Goal: Task Accomplishment & Management: Manage account settings

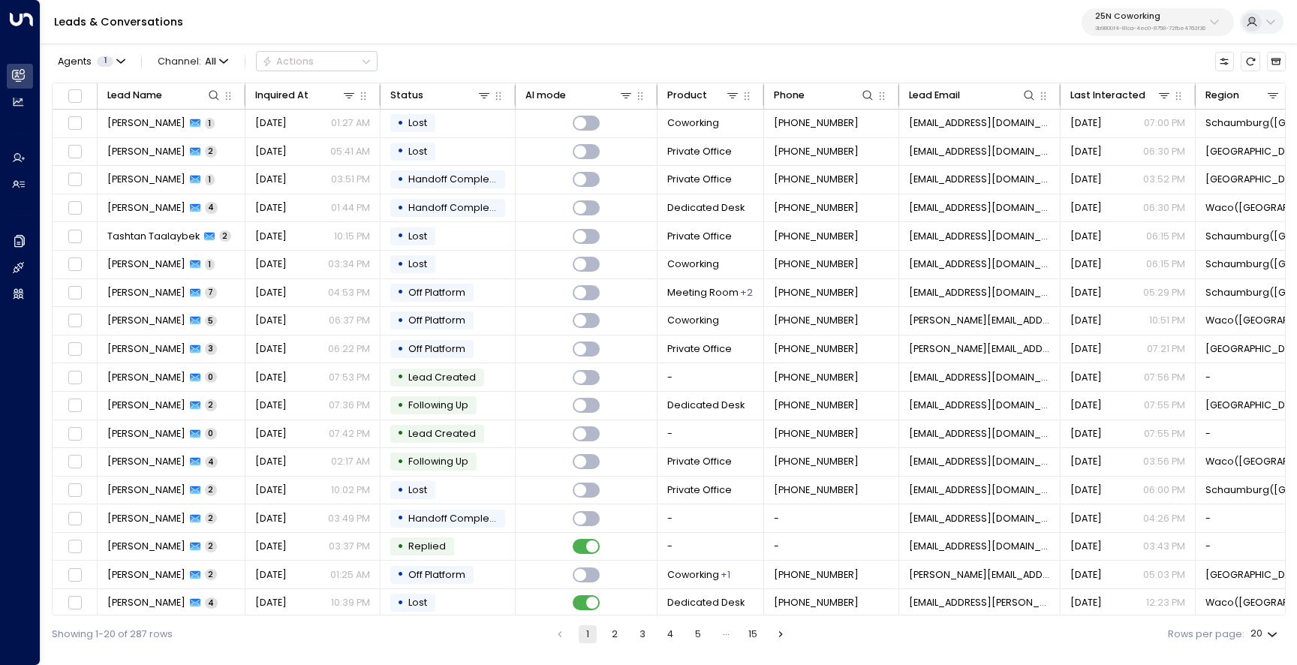
click at [1108, 21] on p "25N Coworking" at bounding box center [1150, 16] width 110 height 9
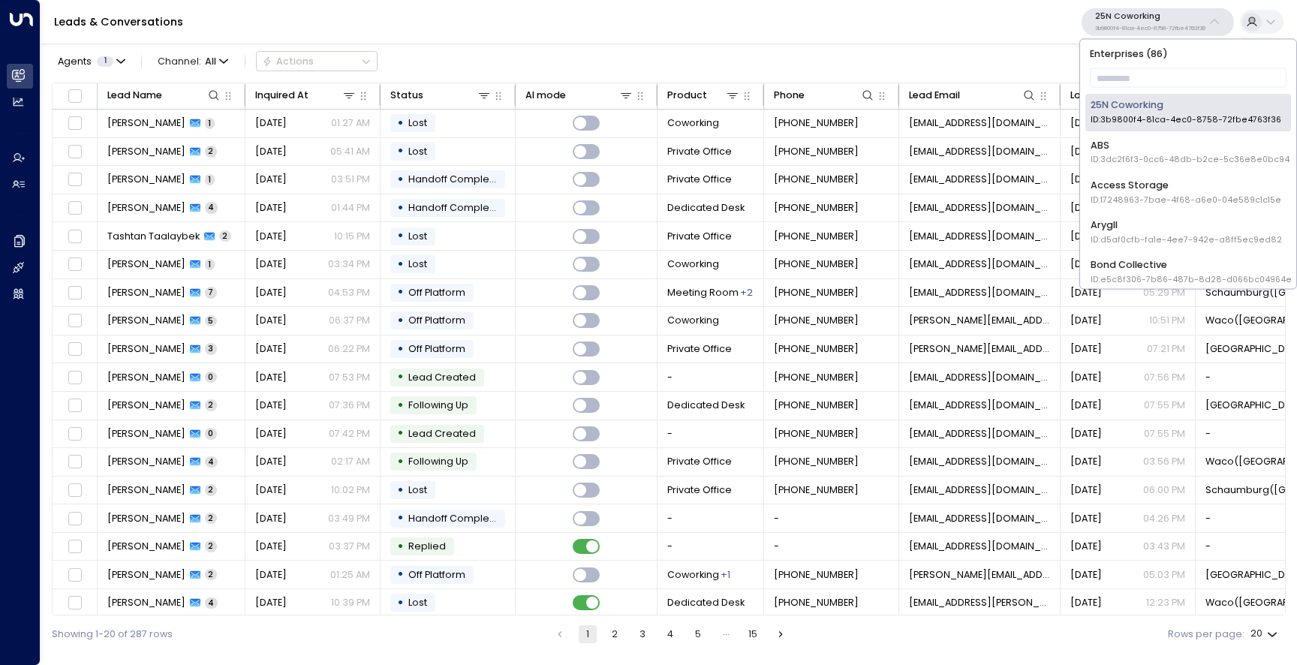
click at [1120, 62] on p "Enterprises ( 86 )" at bounding box center [1188, 53] width 206 height 18
click at [1117, 70] on input "text" at bounding box center [1188, 78] width 197 height 26
type input "****"
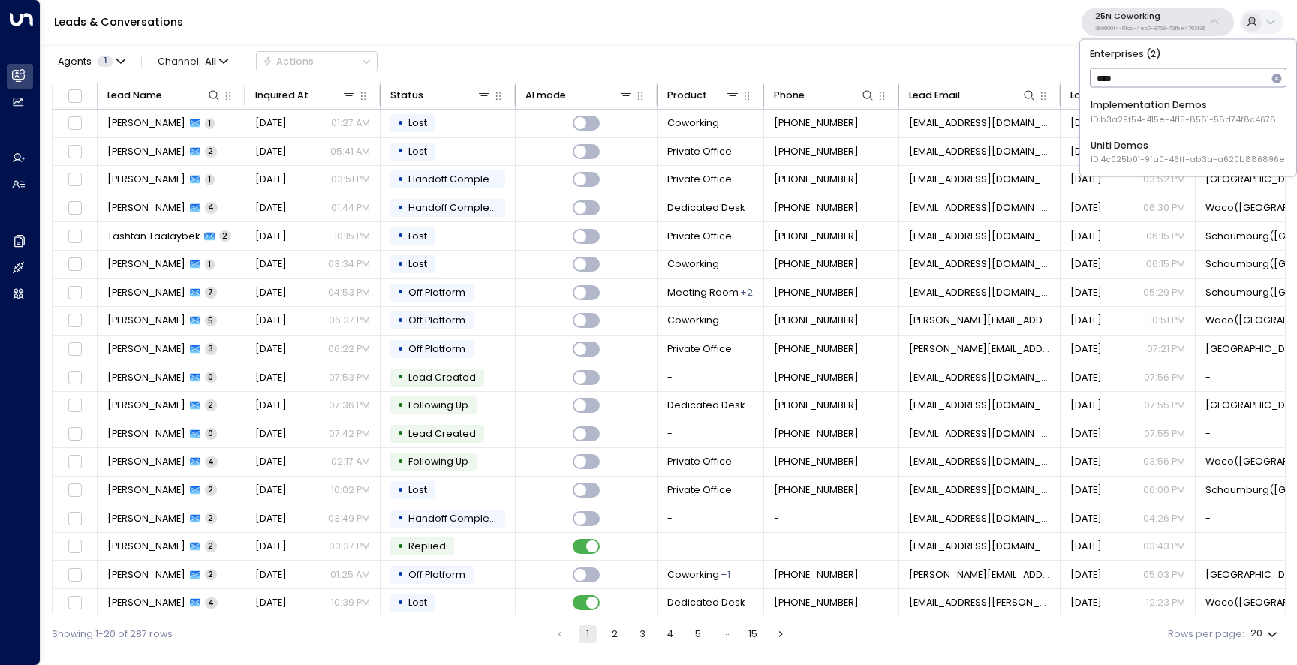
click at [1123, 156] on span "ID: 4c025b01-9fa0-46ff-ab3a-a620b886896e" at bounding box center [1187, 160] width 194 height 12
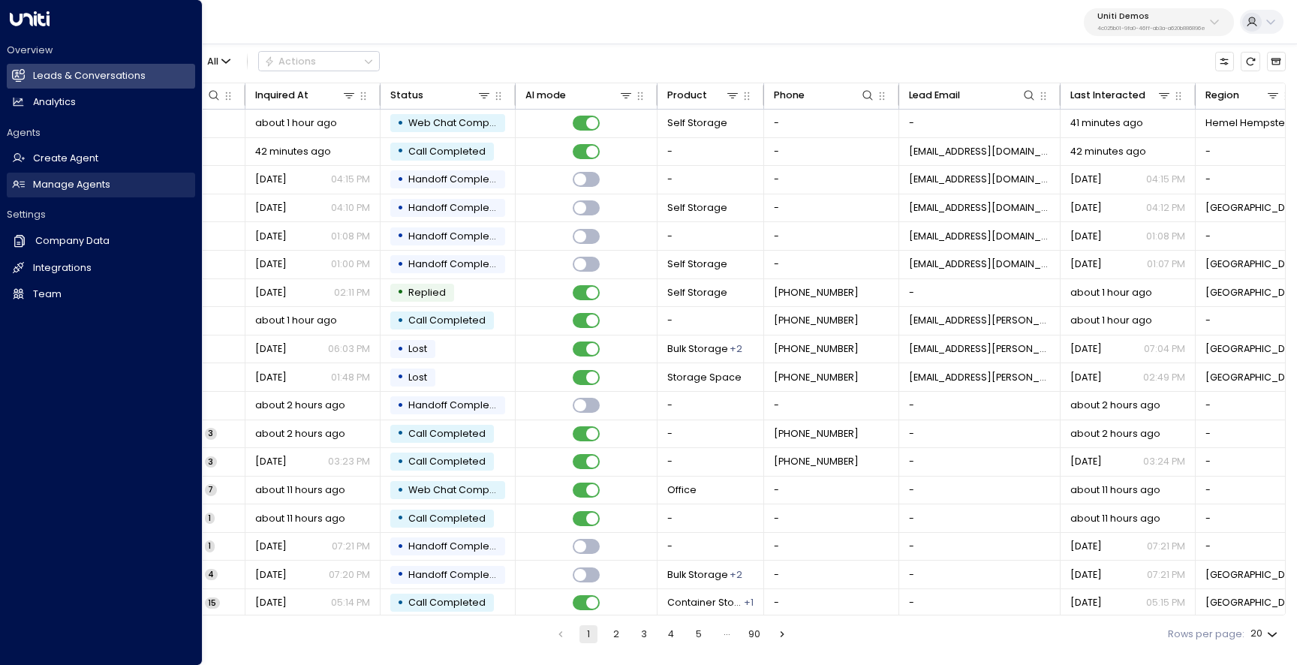
click at [26, 188] on link "Manage Agents Manage Agents" at bounding box center [101, 185] width 188 height 25
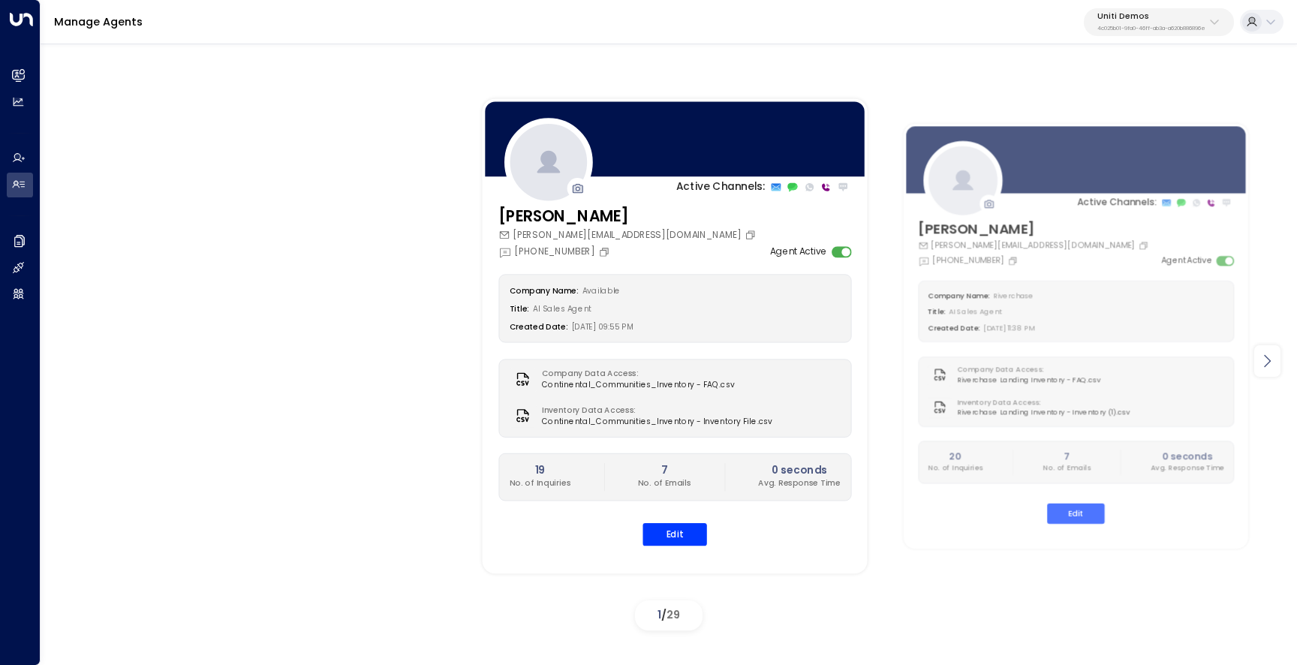
click at [1272, 368] on icon at bounding box center [1267, 361] width 18 height 18
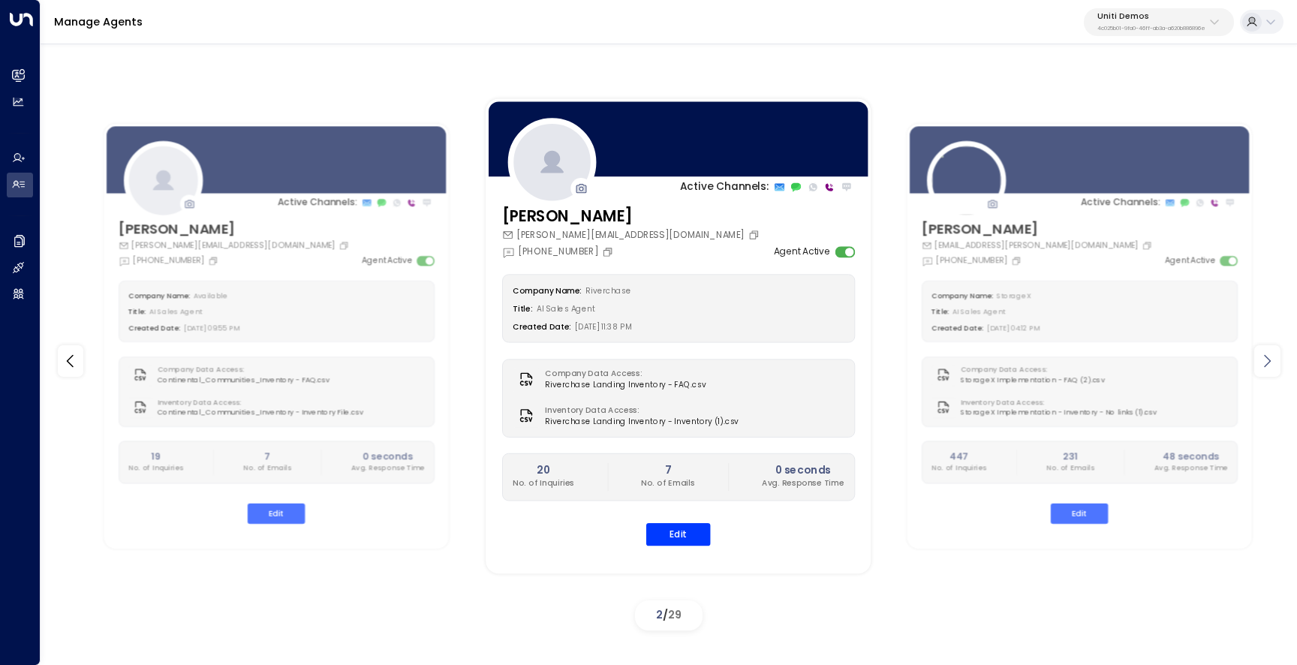
click at [1272, 368] on icon at bounding box center [1267, 361] width 18 height 18
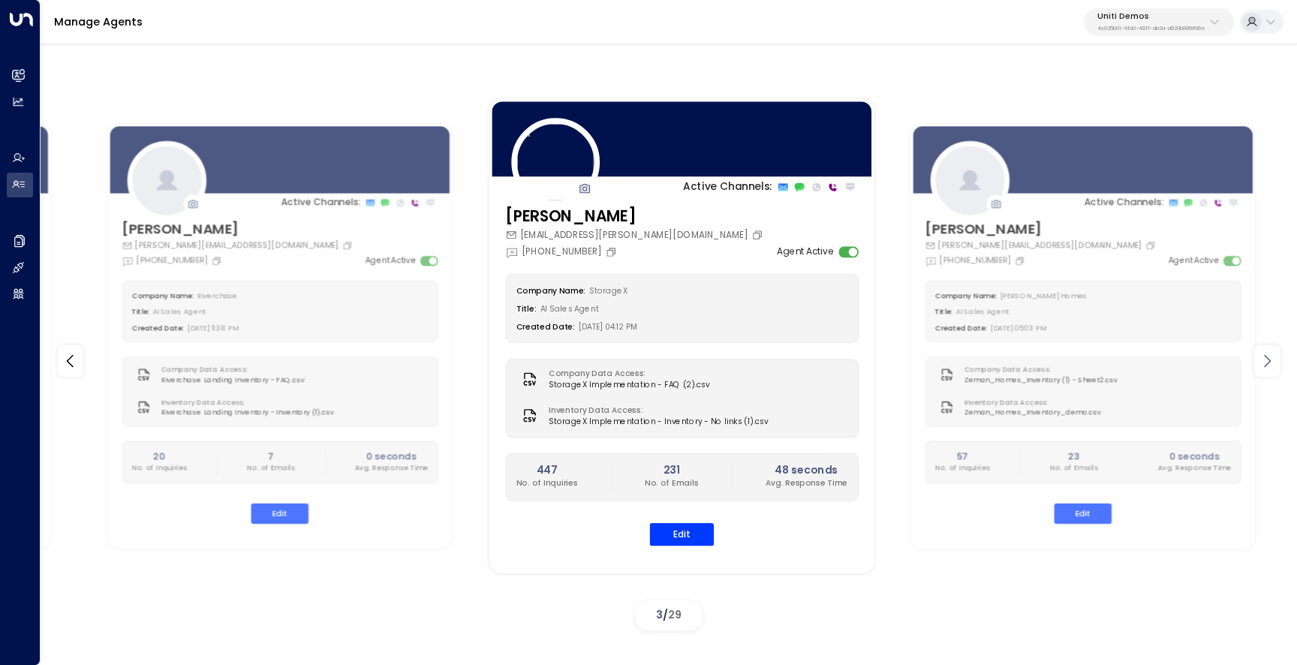
click at [1272, 368] on icon at bounding box center [1267, 361] width 18 height 18
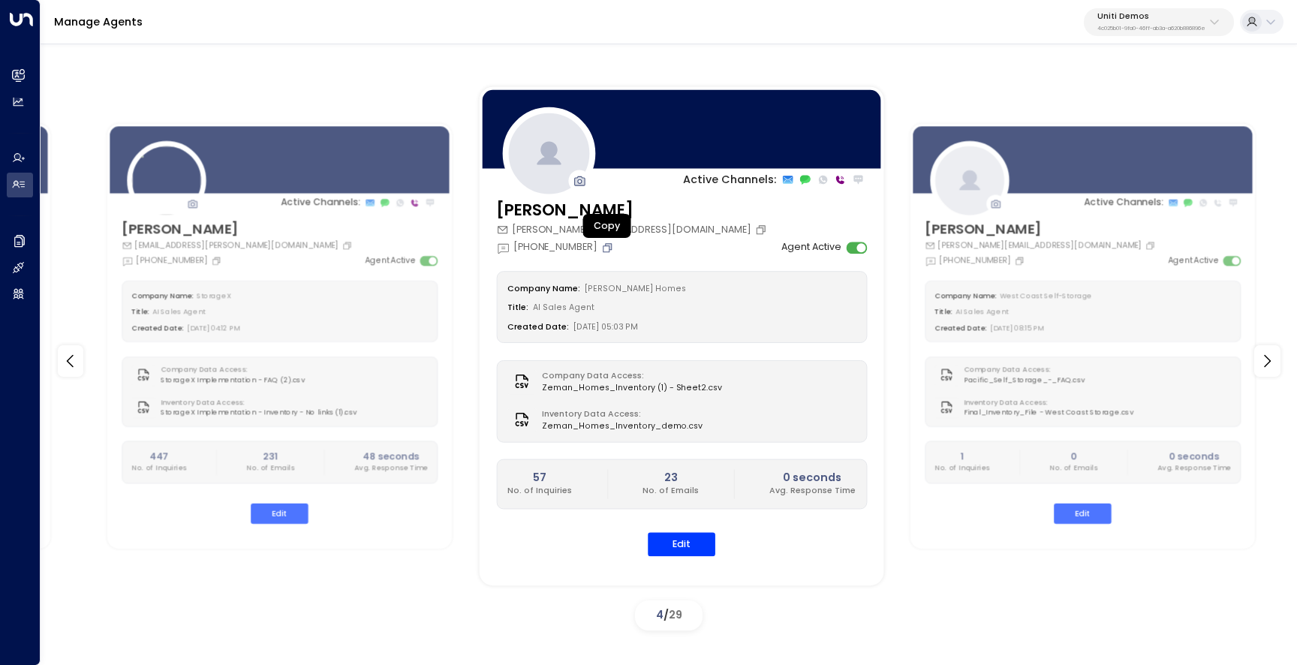
click at [609, 249] on icon "Copy" at bounding box center [607, 248] width 12 height 12
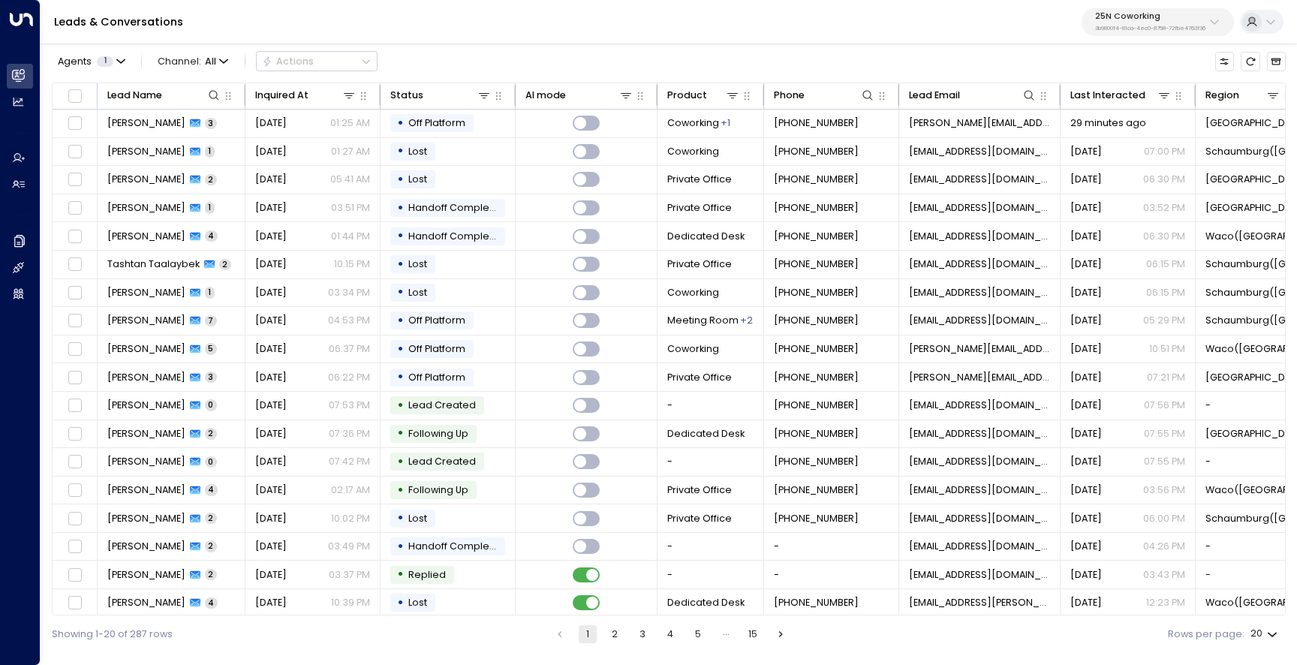
click at [1149, 16] on p "25N Coworking" at bounding box center [1150, 16] width 110 height 9
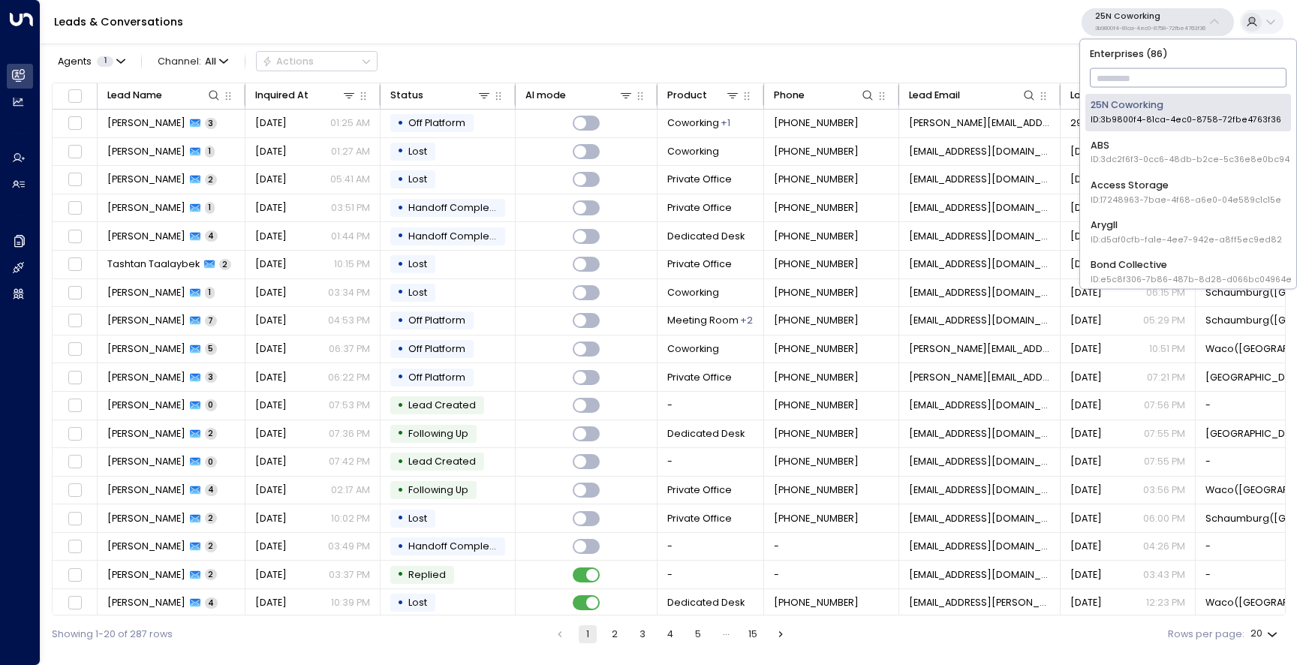
click at [1129, 71] on input "text" at bounding box center [1188, 78] width 197 height 26
type input "**"
click at [1129, 227] on div "Uniti Demos ID: 4c025b01-9fa0-46ff-ab3a-a620b886896e" at bounding box center [1187, 232] width 194 height 28
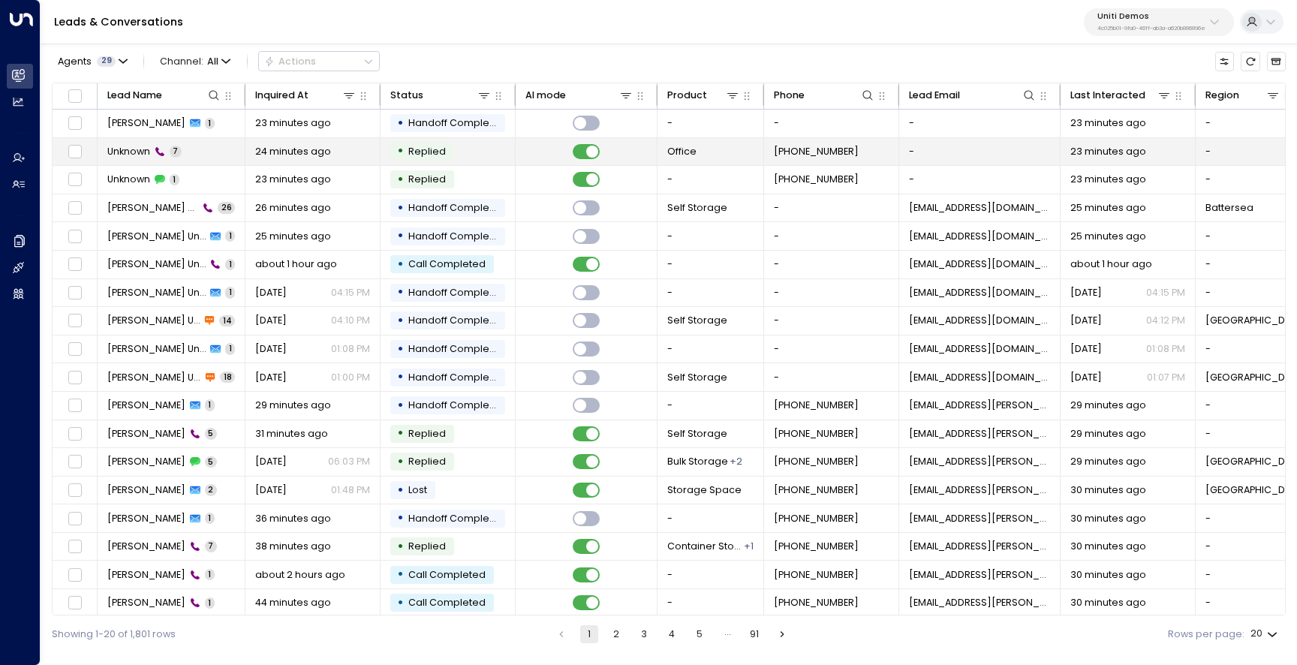
click at [133, 157] on span "Unknown" at bounding box center [128, 152] width 43 height 14
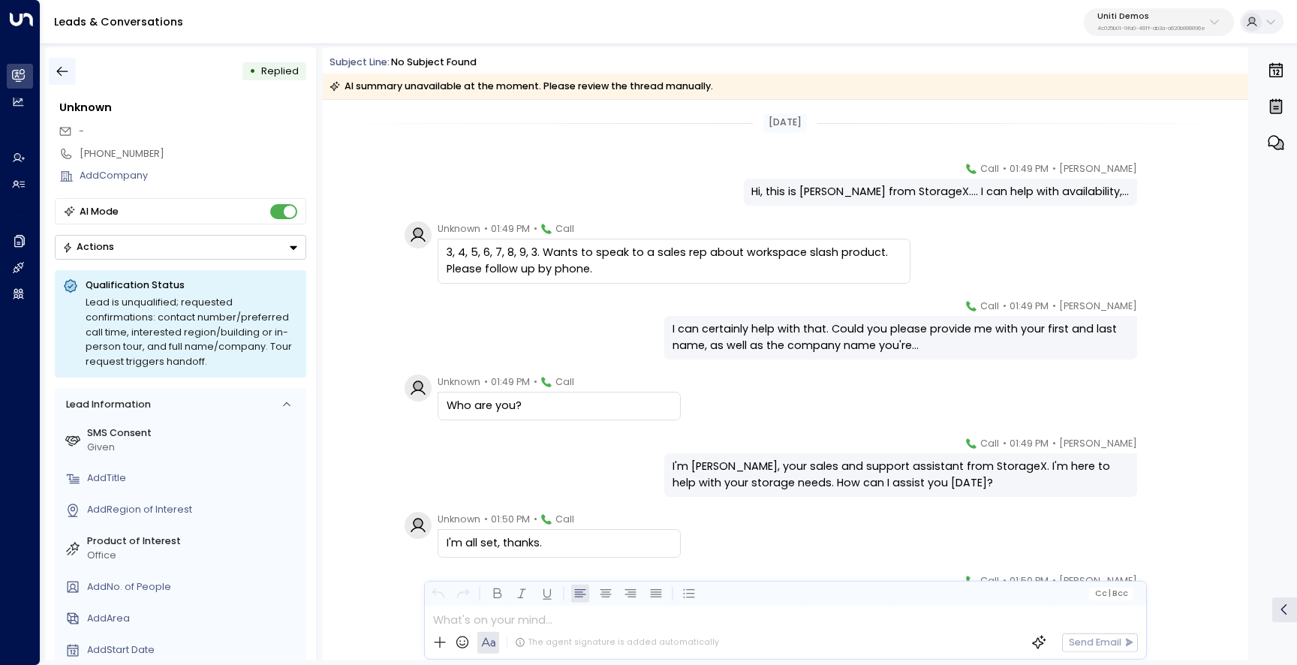
click at [59, 70] on icon "button" at bounding box center [62, 72] width 11 height 10
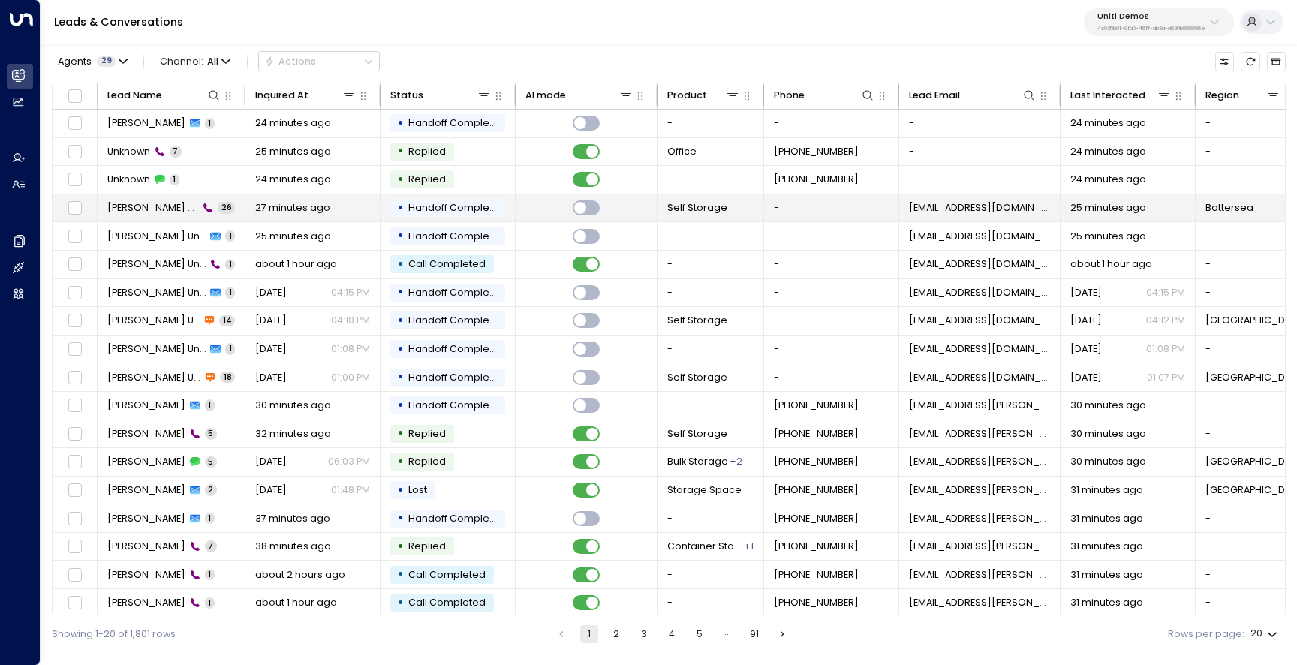
click at [146, 205] on span "[PERSON_NAME] Uniti" at bounding box center [153, 208] width 92 height 14
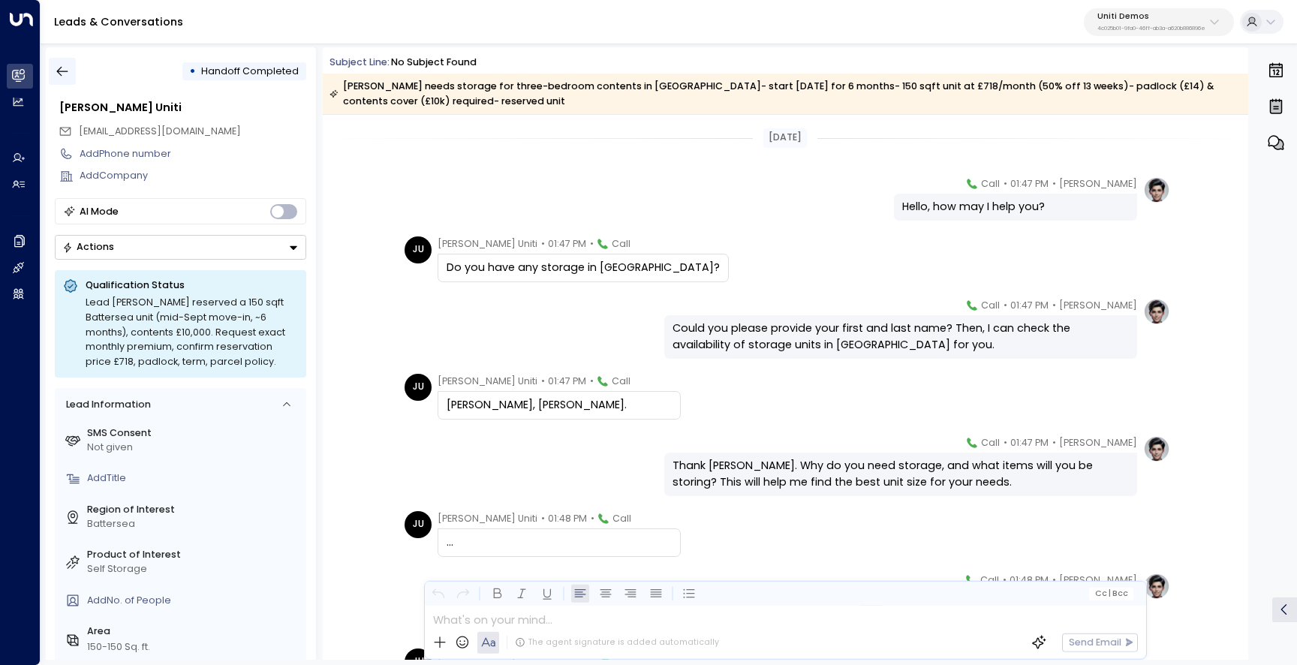
click at [71, 64] on button "button" at bounding box center [62, 71] width 27 height 27
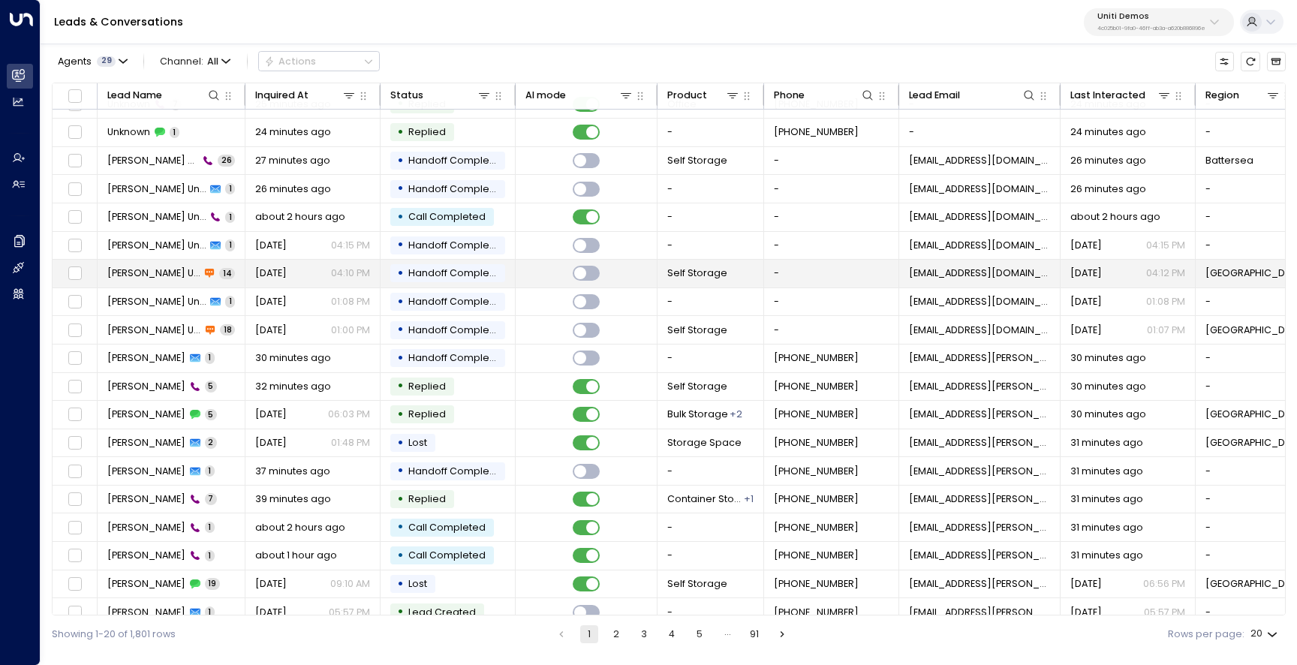
scroll to position [62, 0]
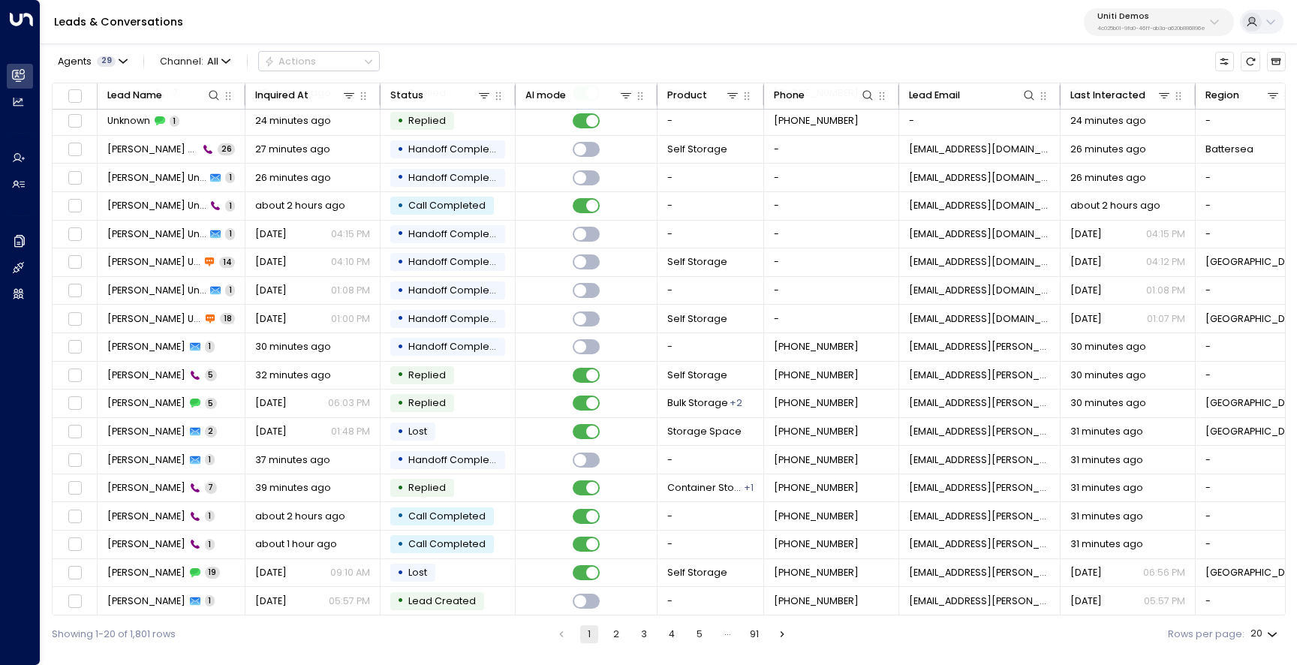
click at [621, 630] on button "2" at bounding box center [616, 634] width 18 height 18
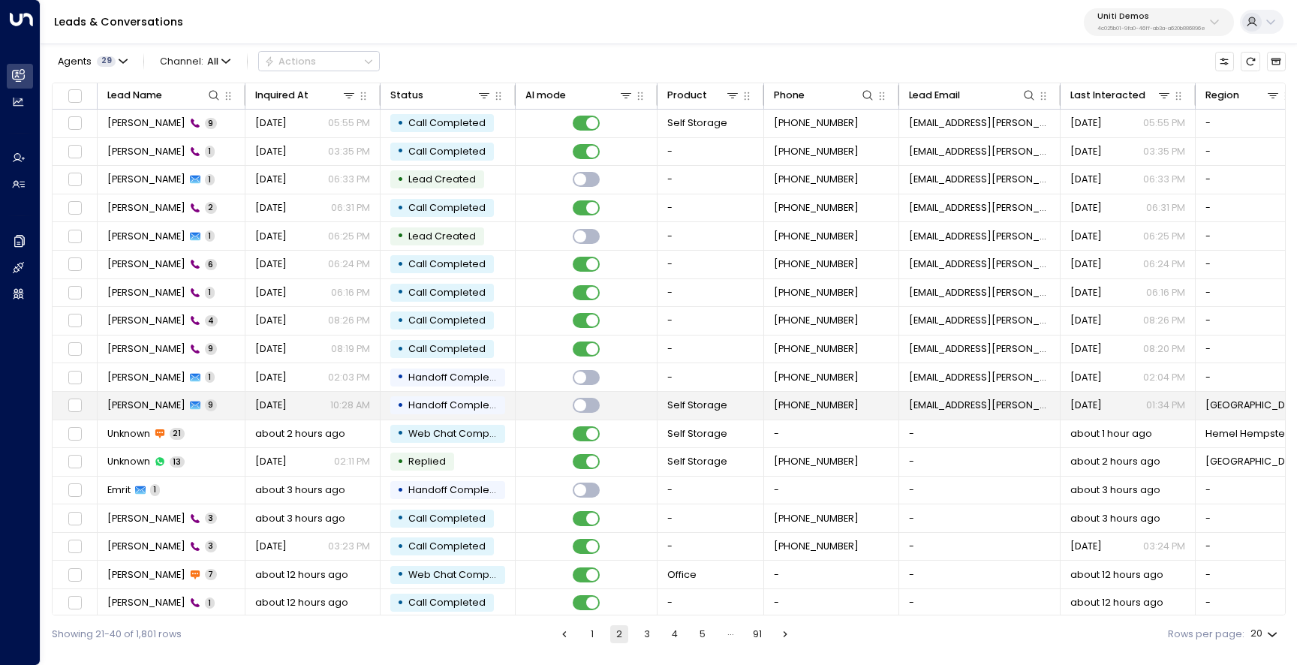
scroll to position [62, 0]
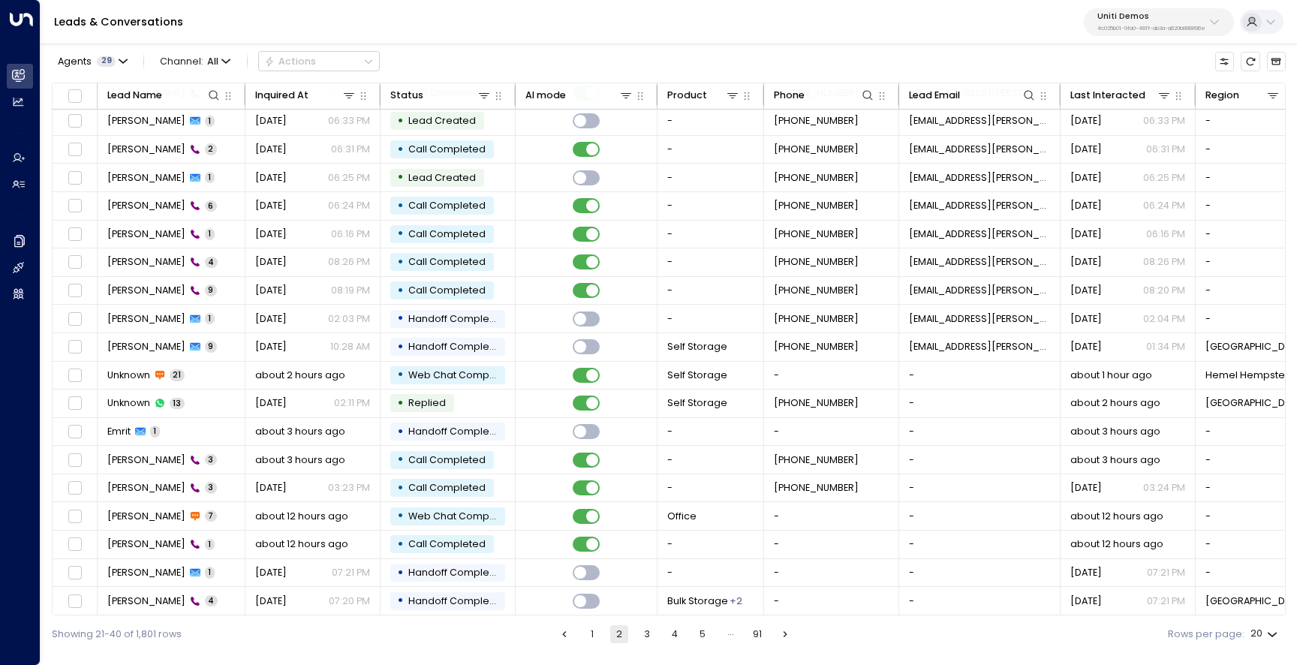
click at [588, 634] on button "1" at bounding box center [592, 634] width 18 height 18
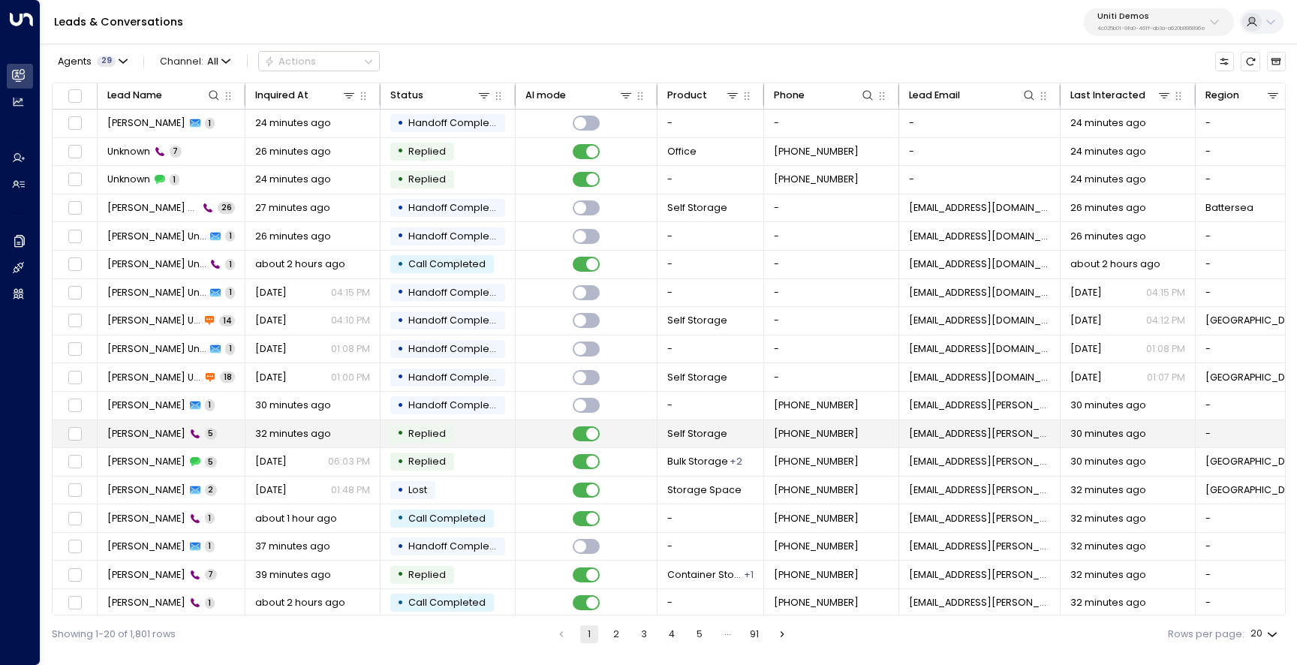
click at [131, 432] on span "[PERSON_NAME]" at bounding box center [146, 434] width 78 height 14
